Goal: Check status

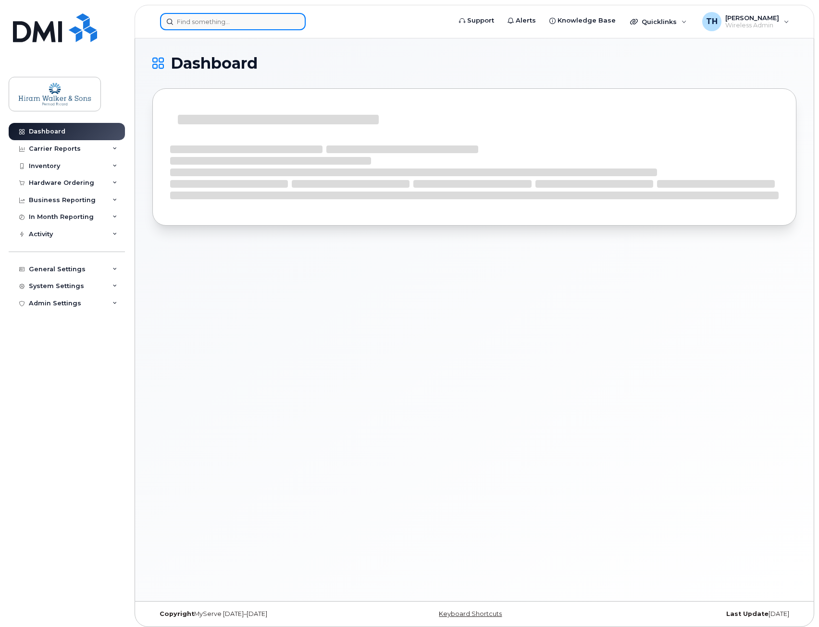
click at [196, 24] on input at bounding box center [233, 21] width 146 height 17
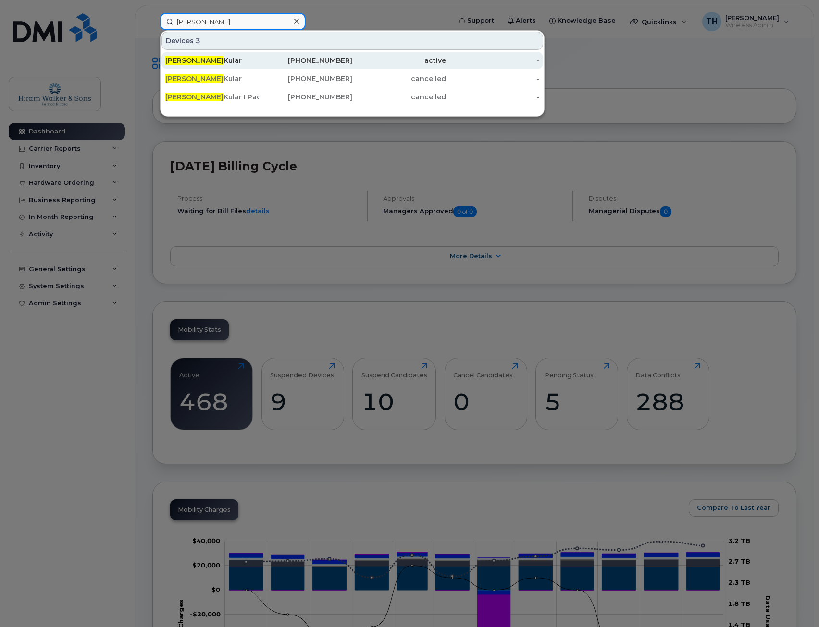
type input "devinder"
click at [382, 63] on div "active" at bounding box center [399, 61] width 94 height 10
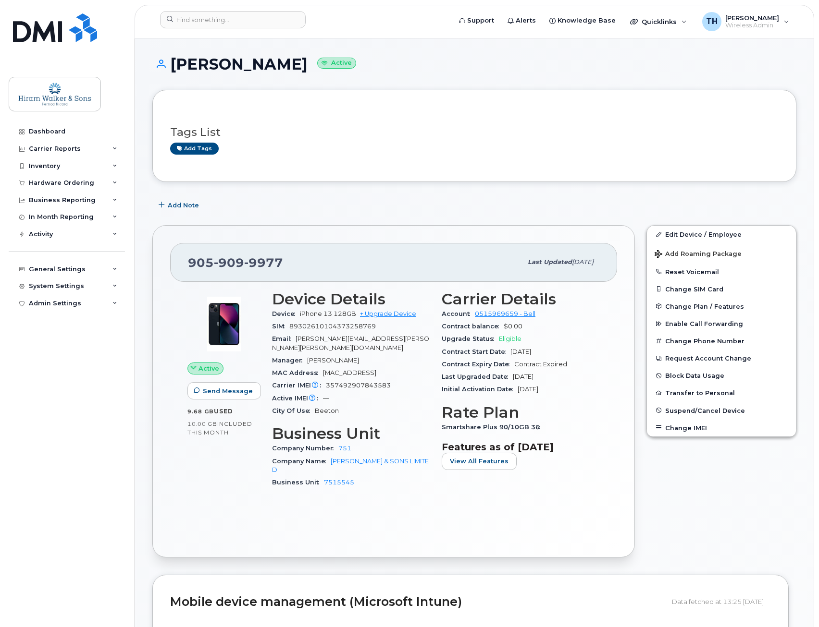
drag, startPoint x: 448, startPoint y: 325, endPoint x: 541, endPoint y: 378, distance: 107.1
click at [541, 378] on section "Carrier Details Account 0515969659 - Bell Contract balance $0.00 Upgrade Status…" at bounding box center [520, 344] width 158 height 106
click at [533, 378] on span "[DATE]" at bounding box center [523, 376] width 21 height 7
